Goal: Information Seeking & Learning: Check status

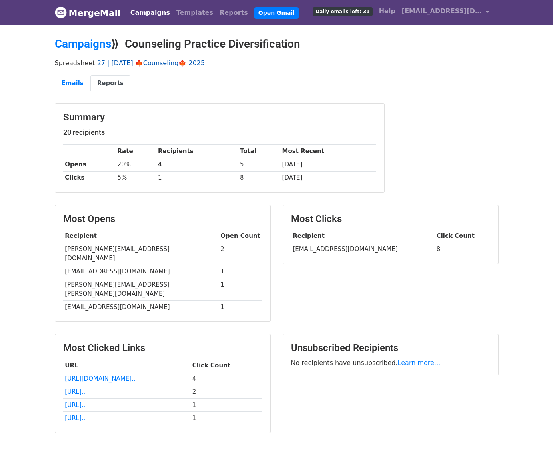
click at [146, 65] on link "27 | [DATE] 🍁Counseling🍁 2025" at bounding box center [151, 63] width 108 height 8
